Goal: Information Seeking & Learning: Learn about a topic

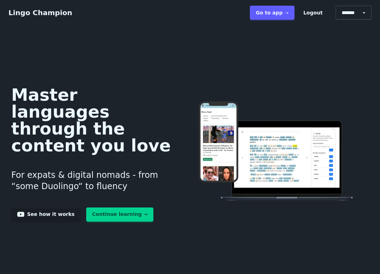
click at [279, 8] on link "Go to app ➝" at bounding box center [272, 13] width 45 height 14
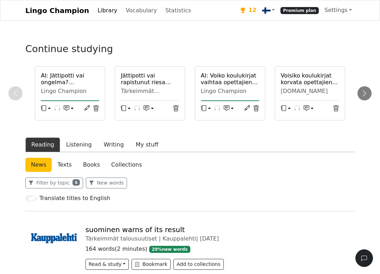
click at [55, 84] on h6 "AI: Jättipotti vai ongelma? Asuntomarkkinoiden perintö [GEOGRAPHIC_DATA]" at bounding box center [70, 78] width 58 height 13
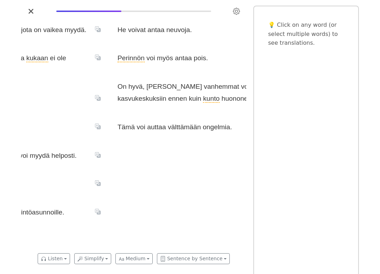
scroll to position [0, 675]
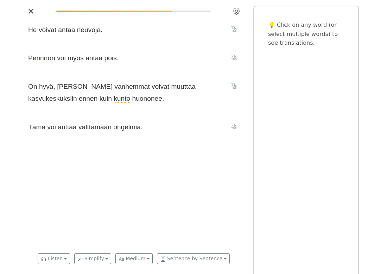
click at [39, 130] on span "Tämä" at bounding box center [36, 127] width 17 height 8
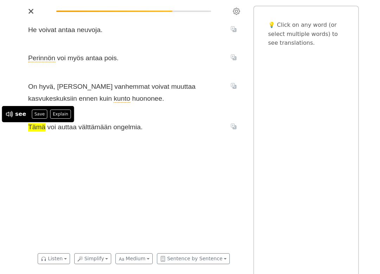
click at [10, 114] on icon at bounding box center [9, 114] width 8 height 8
click at [68, 153] on div "He voivat antaa neuvoja . Perinnön voi myös antaa pois . On hyvä , jos vanhemma…" at bounding box center [133, 133] width 225 height 232
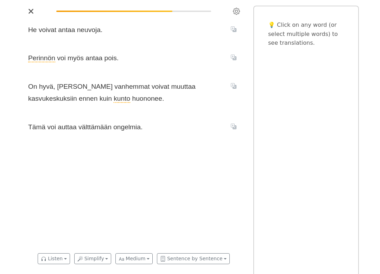
click at [33, 10] on icon "Close" at bounding box center [31, 11] width 6 height 6
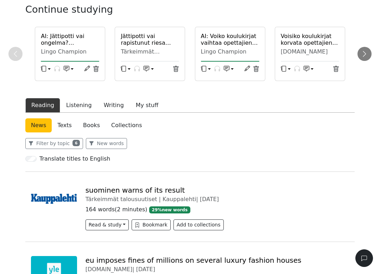
scroll to position [41, 0]
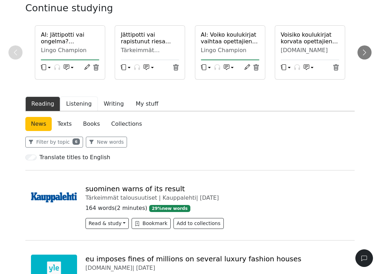
click at [74, 105] on button "Listening" at bounding box center [79, 103] width 38 height 15
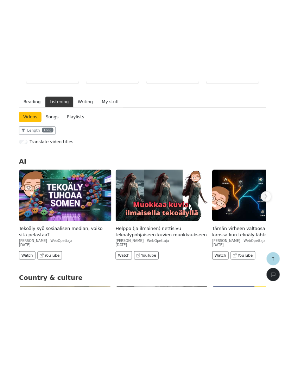
scroll to position [135, 0]
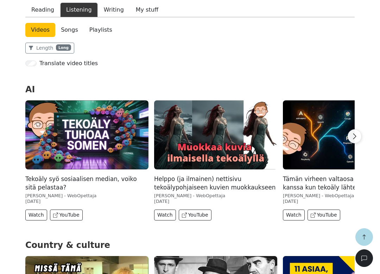
click at [57, 139] on img at bounding box center [86, 134] width 123 height 69
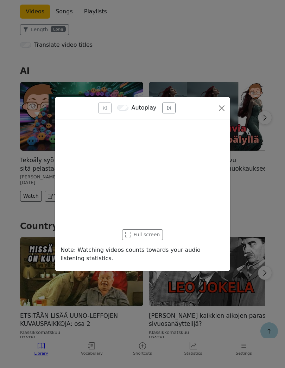
click at [145, 234] on div "Full screen" at bounding box center [142, 235] width 164 height 11
click at [144, 232] on div "Full screen" at bounding box center [142, 235] width 164 height 11
click at [147, 235] on div "Full screen" at bounding box center [142, 235] width 164 height 11
click at [203, 111] on div "Autoplay" at bounding box center [136, 108] width 153 height 11
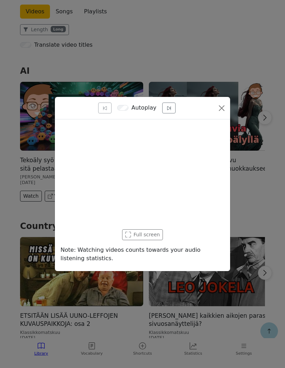
click at [218, 108] on button "Close" at bounding box center [221, 108] width 11 height 11
